Goal: Find specific page/section: Find specific page/section

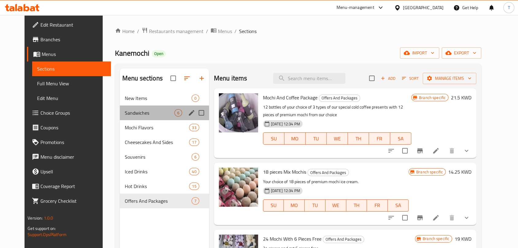
click at [145, 107] on div "Sandwiches 6" at bounding box center [164, 113] width 89 height 15
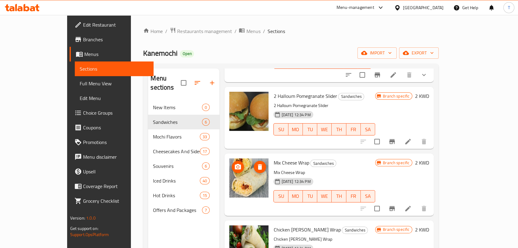
scroll to position [169, 0]
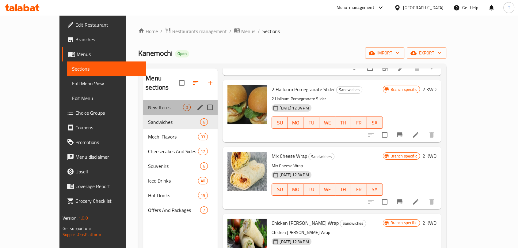
click at [143, 100] on div "New Items 0" at bounding box center [180, 107] width 74 height 15
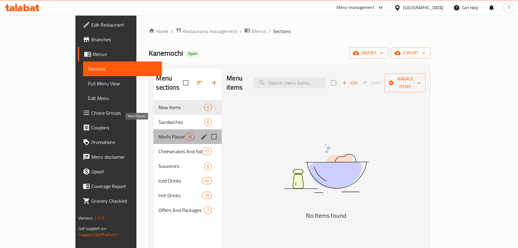
click at [158, 133] on span "Mochi Flavors" at bounding box center [171, 136] width 26 height 7
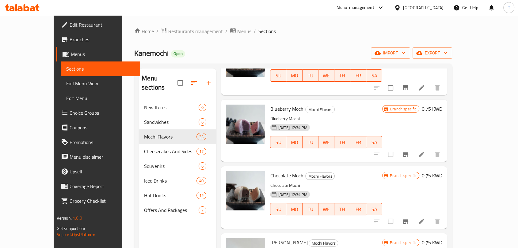
scroll to position [318, 0]
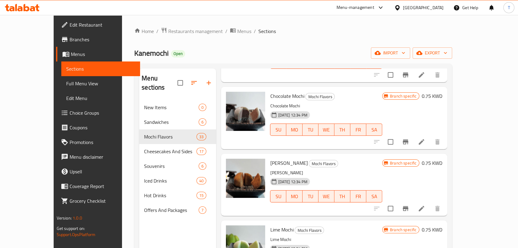
click at [30, 3] on div at bounding box center [22, 8] width 44 height 12
click at [31, 4] on icon at bounding box center [22, 7] width 35 height 7
